Goal: Information Seeking & Learning: Learn about a topic

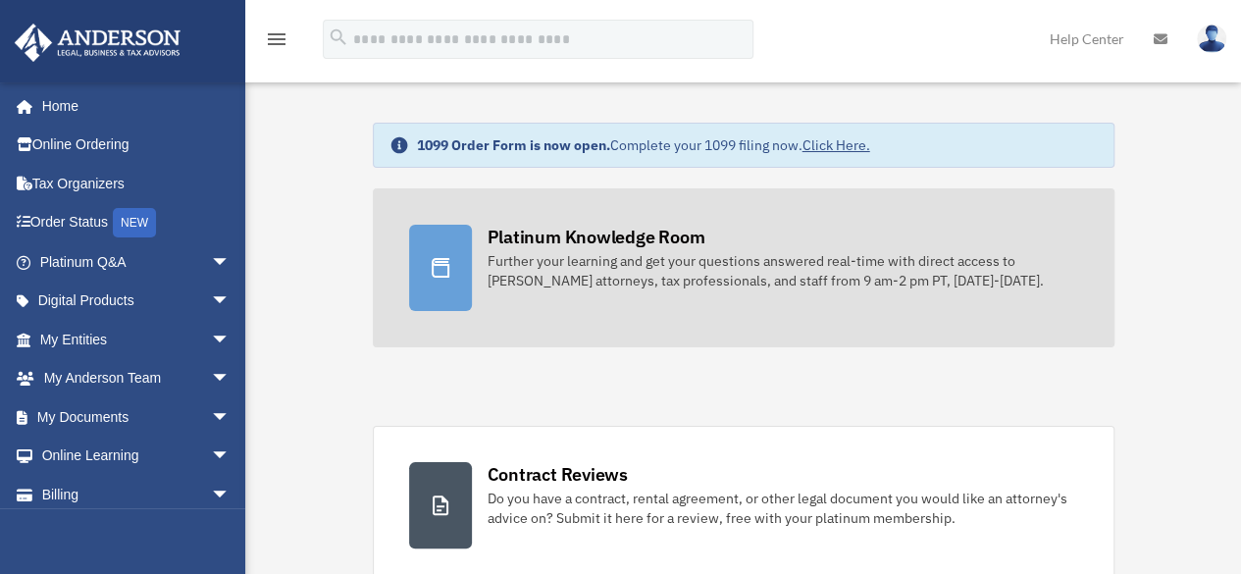
click at [430, 279] on div at bounding box center [440, 268] width 63 height 86
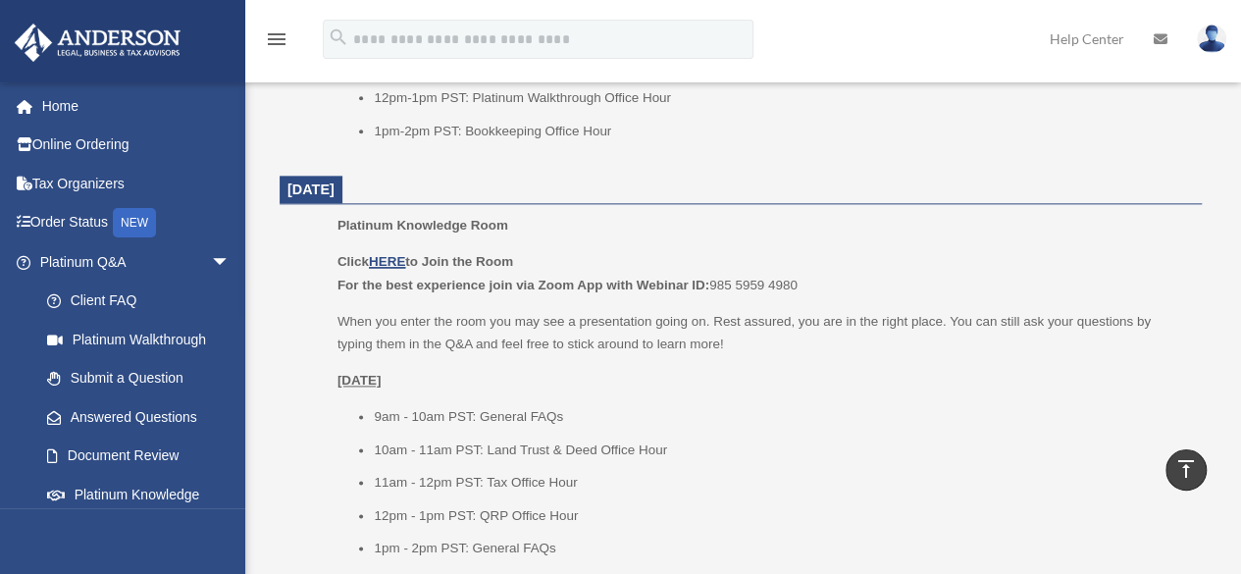
scroll to position [1151, 0]
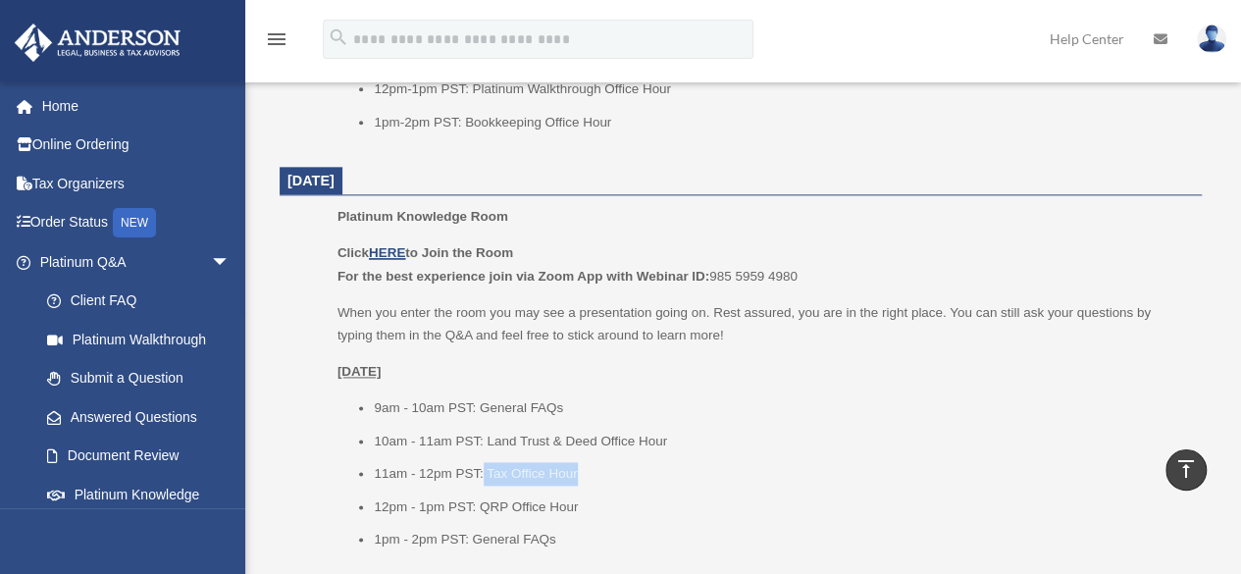
drag, startPoint x: 482, startPoint y: 469, endPoint x: 580, endPoint y: 472, distance: 97.1
click at [580, 472] on li "11am - 12pm PST: Tax Office Hour" at bounding box center [781, 474] width 814 height 24
click at [583, 471] on li "11am - 12pm PST: Tax Office Hour" at bounding box center [781, 474] width 814 height 24
drag, startPoint x: 583, startPoint y: 471, endPoint x: 371, endPoint y: 472, distance: 211.8
click at [371, 472] on ul "9am - 10am PST: General FAQs 10am - 11am PST: Land Trust & Deed Office Hour 11a…" at bounding box center [762, 473] width 850 height 155
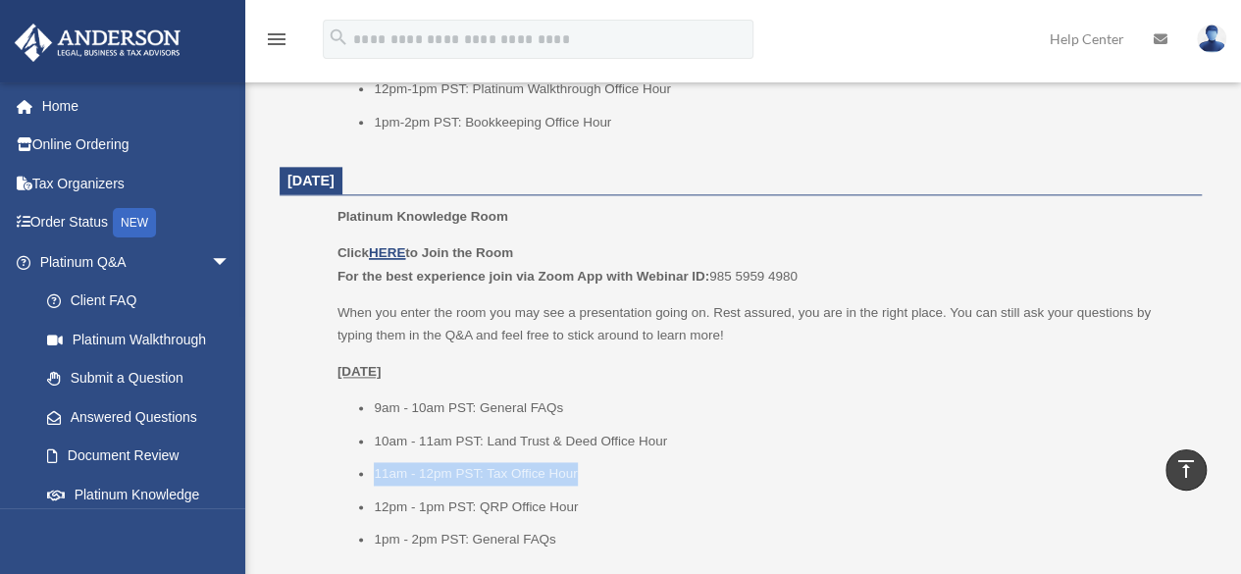
click at [372, 472] on ul "9am - 10am PST: General FAQs 10am - 11am PST: Land Trust & Deed Office Hour 11a…" at bounding box center [762, 473] width 850 height 155
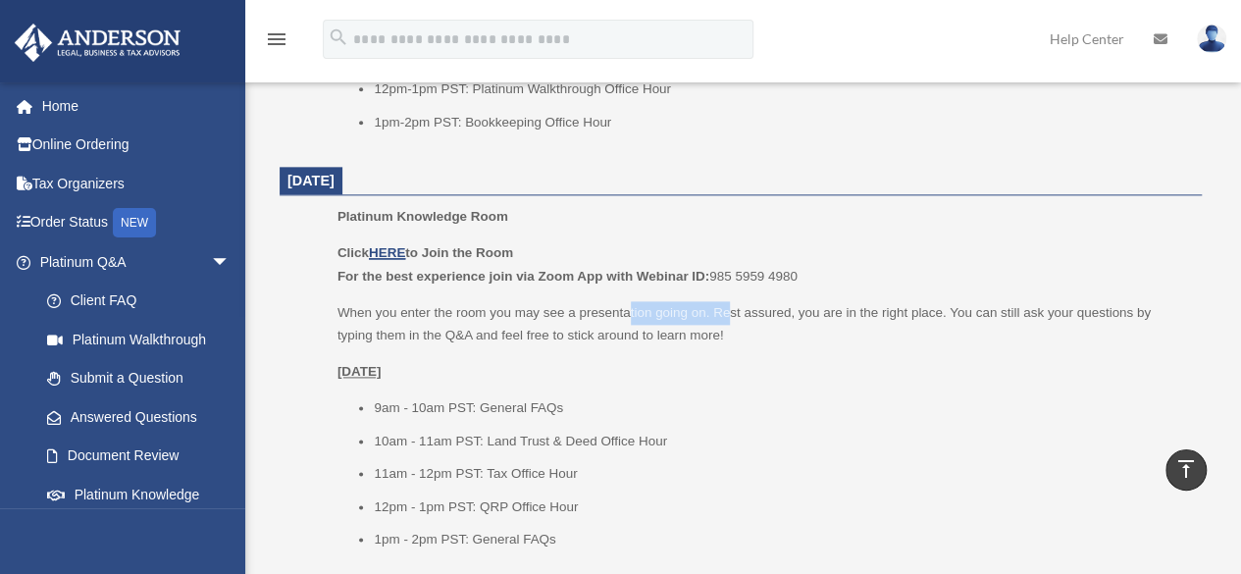
drag, startPoint x: 627, startPoint y: 311, endPoint x: 728, endPoint y: 317, distance: 101.2
click at [728, 317] on p "When you enter the room you may see a presentation going on. Rest assured, you …" at bounding box center [762, 324] width 850 height 46
click at [729, 317] on p "When you enter the room you may see a presentation going on. Rest assured, you …" at bounding box center [762, 324] width 850 height 46
click at [665, 341] on p "When you enter the room you may see a presentation going on. Rest assured, you …" at bounding box center [762, 324] width 850 height 46
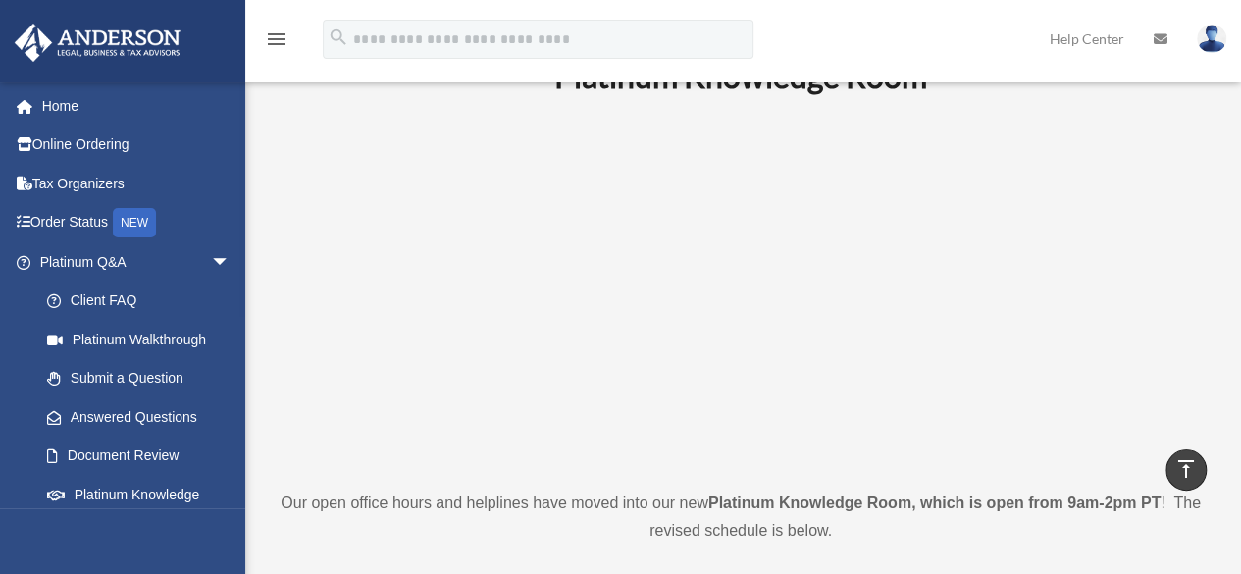
scroll to position [0, 0]
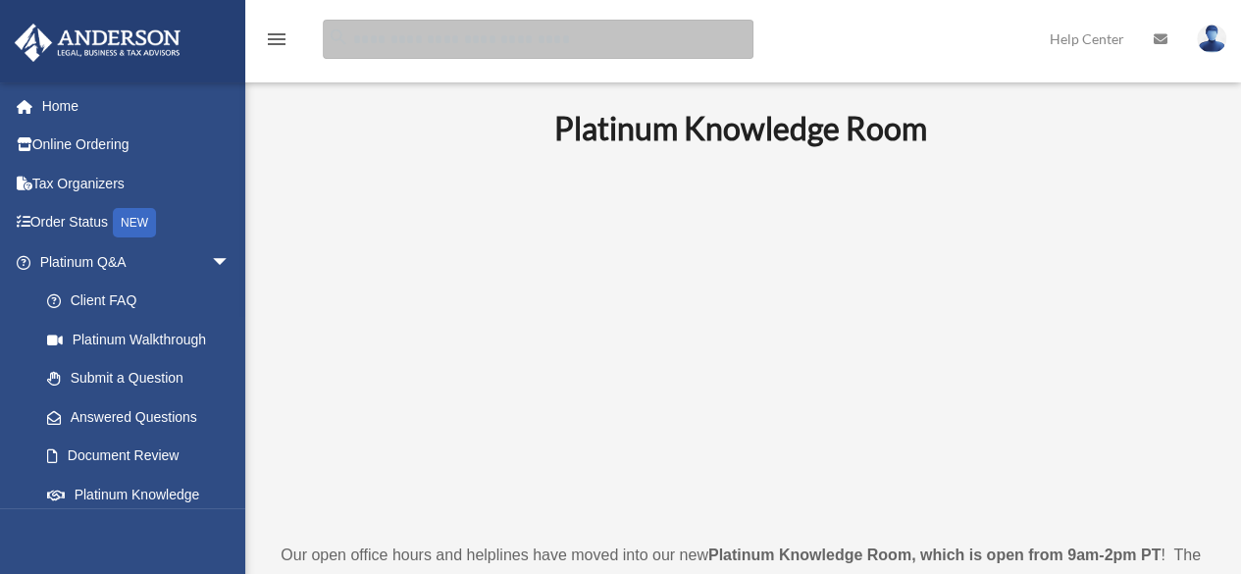
click at [733, 21] on input "search" at bounding box center [538, 39] width 431 height 39
